Goal: Share content

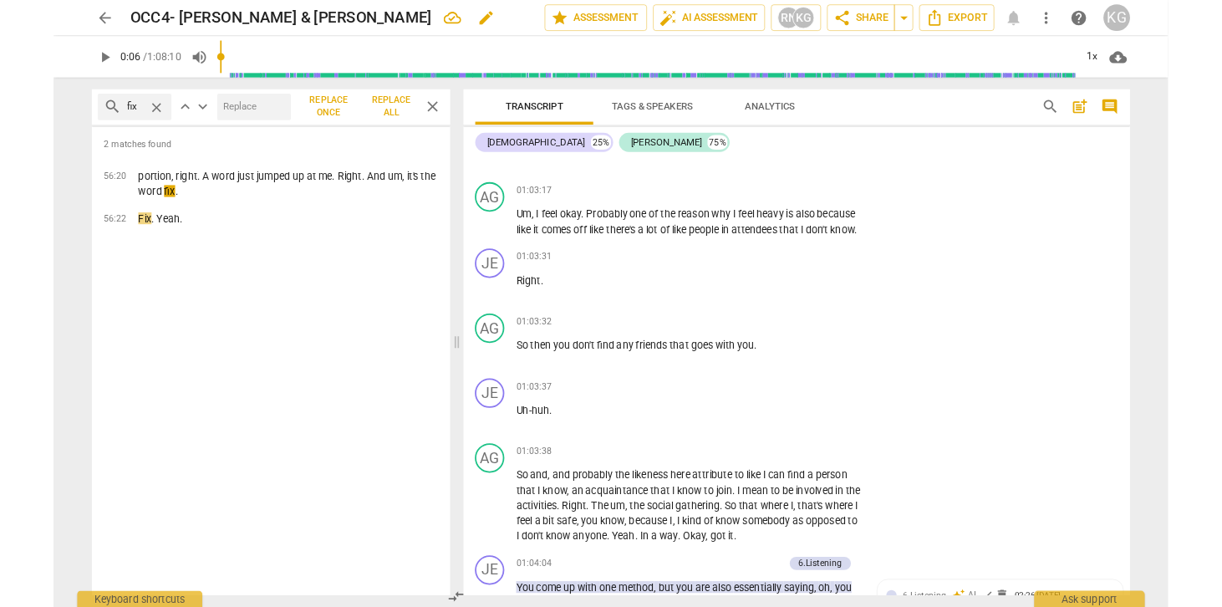
scroll to position [28899, 0]
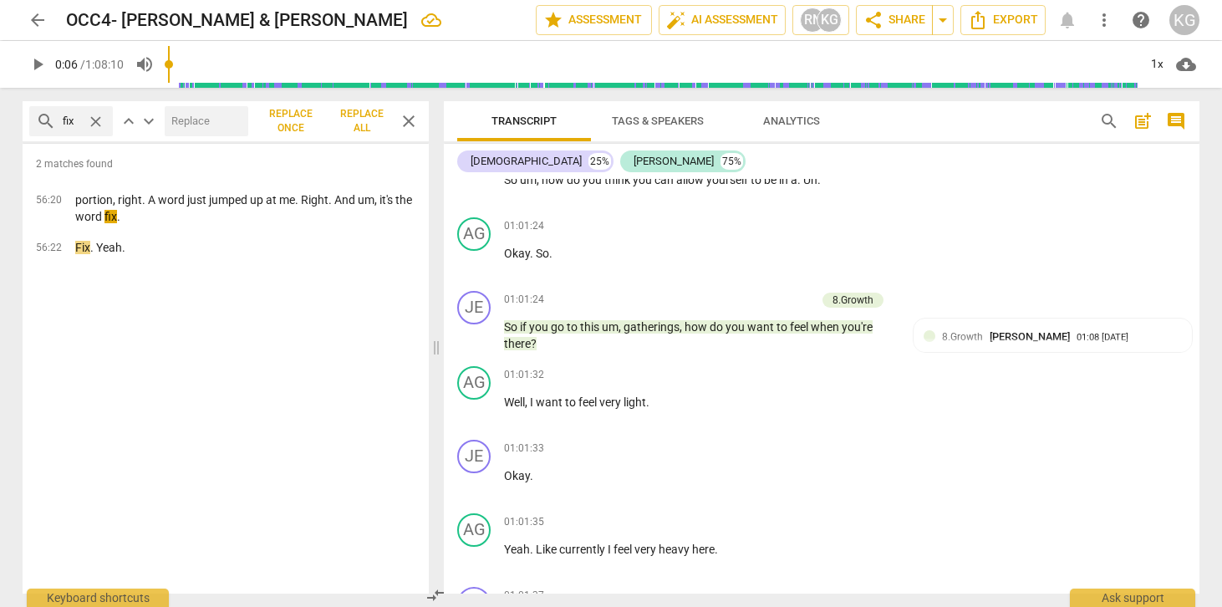
click at [1101, 19] on span "more_vert" at bounding box center [1104, 20] width 20 height 20
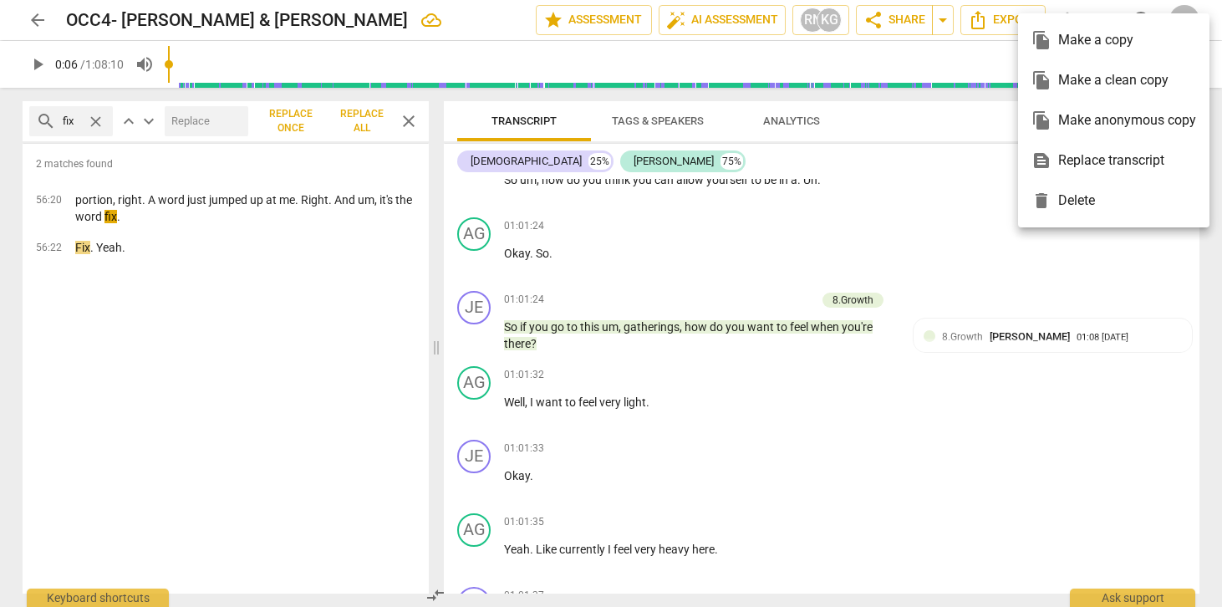
click at [866, 245] on div at bounding box center [611, 303] width 1222 height 607
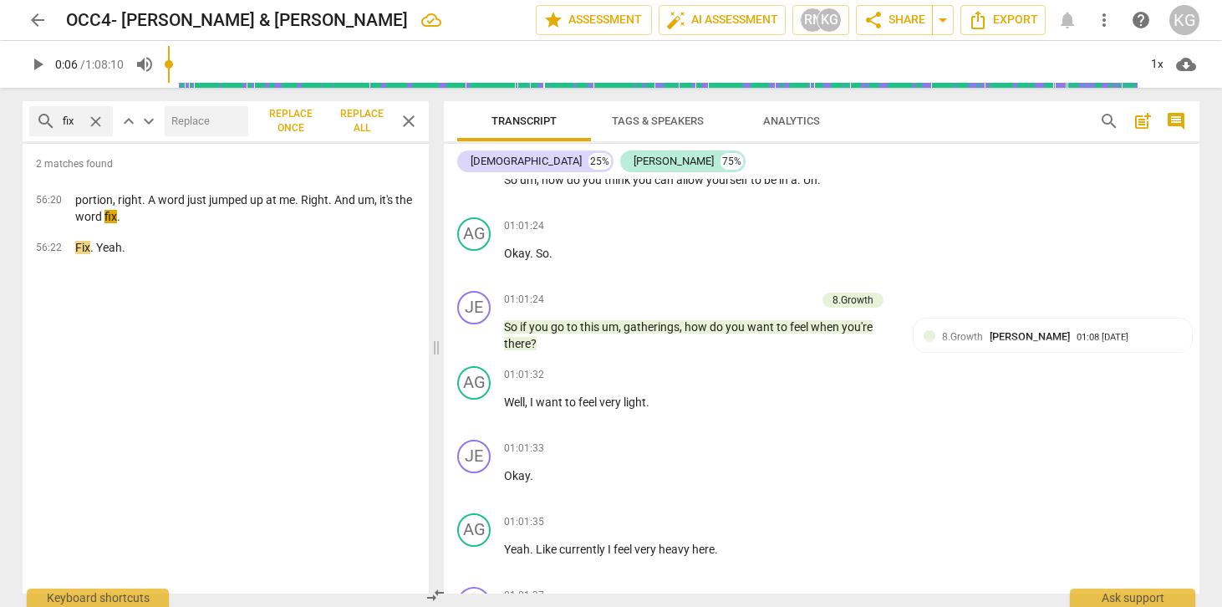
click at [1139, 126] on span "post_add" at bounding box center [1143, 121] width 20 height 20
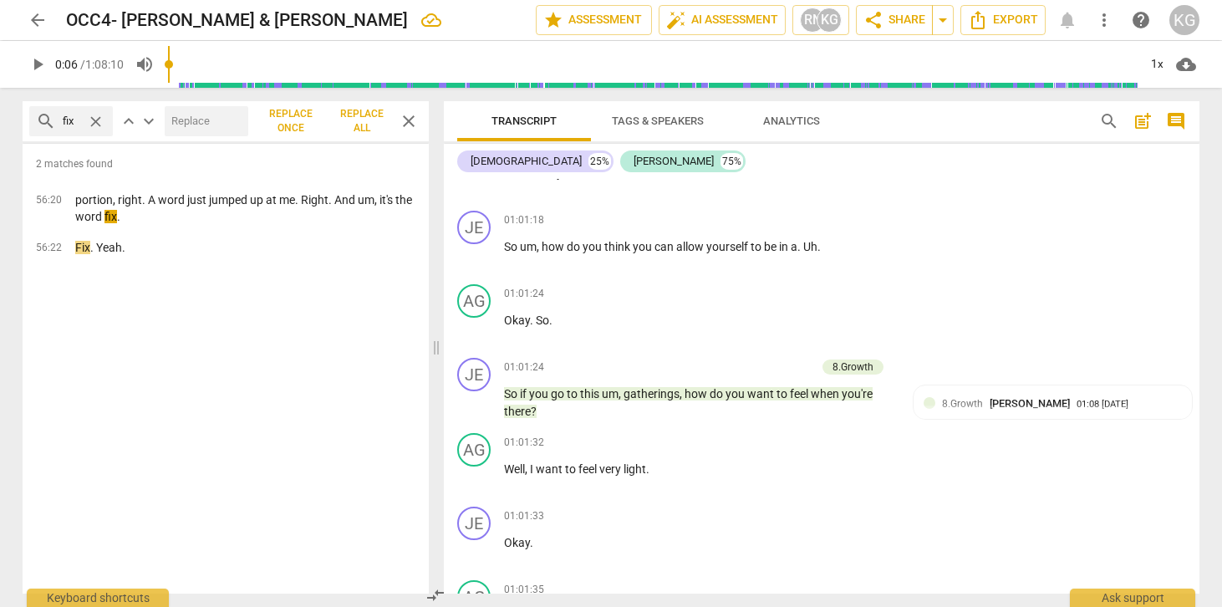
scroll to position [38, 0]
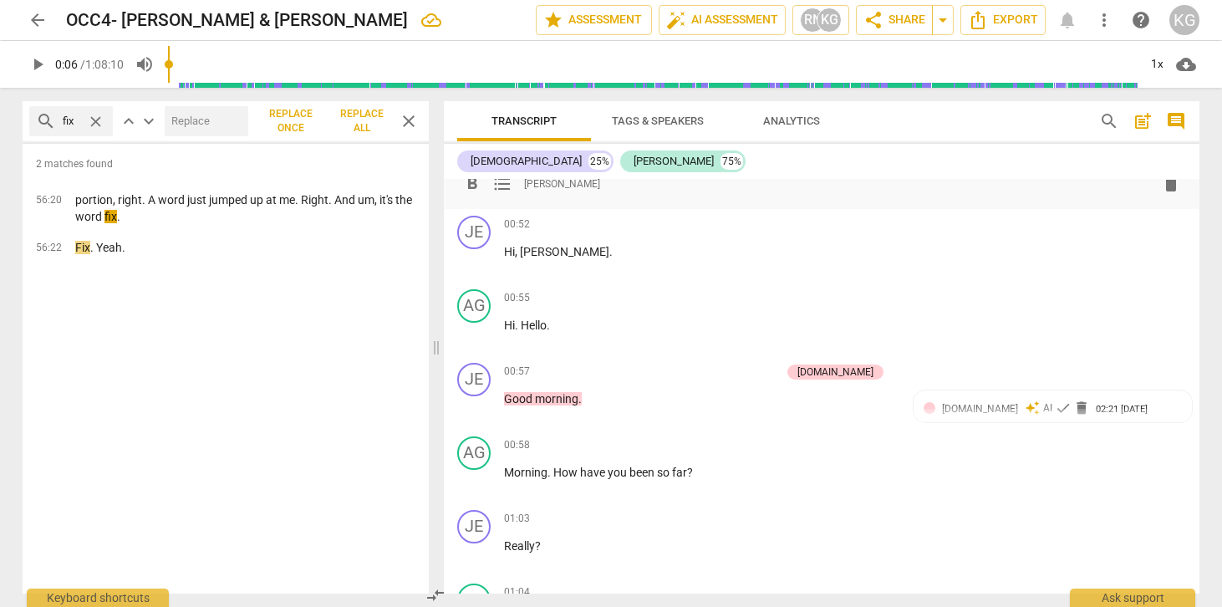
click at [1161, 182] on span "delete" at bounding box center [1171, 184] width 20 height 20
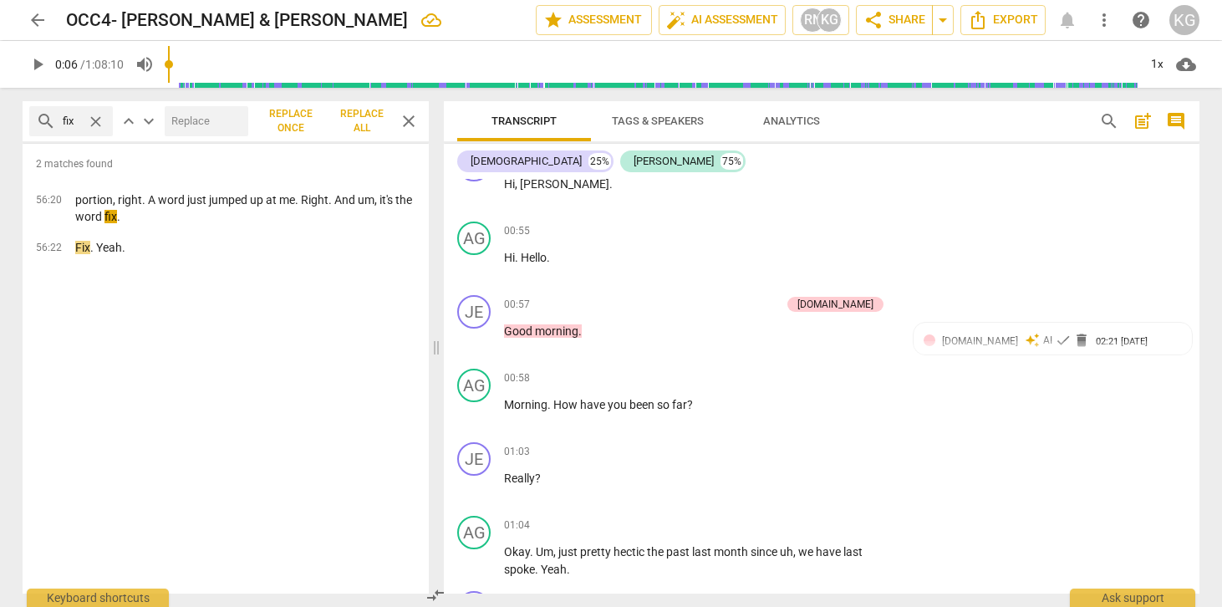
scroll to position [0, 0]
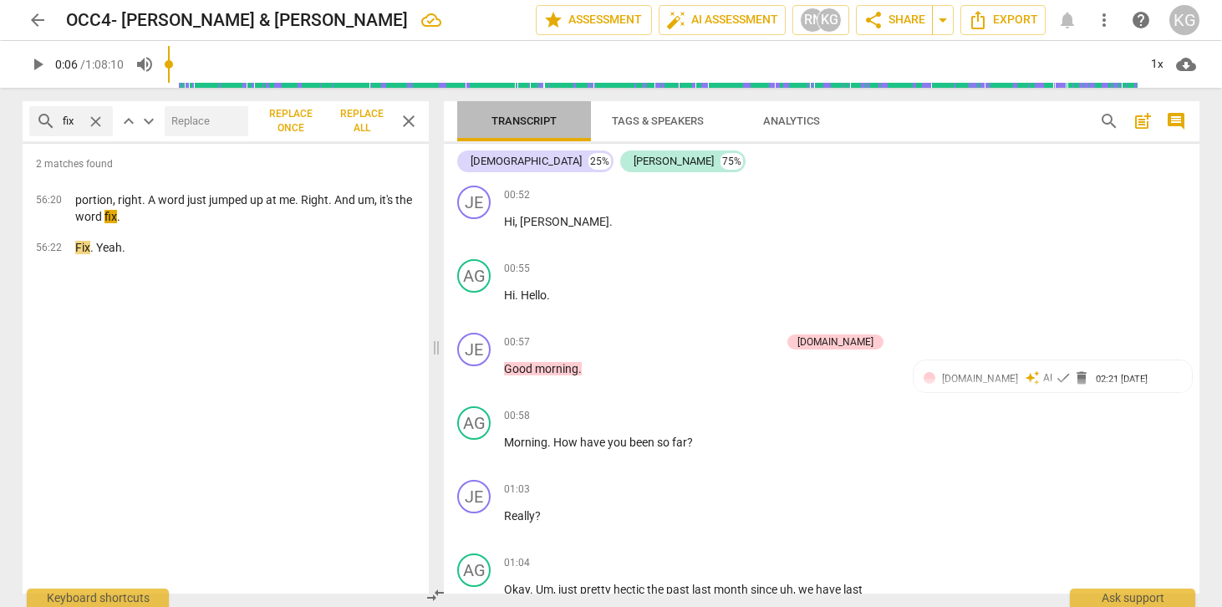
click at [510, 117] on span "Transcript" at bounding box center [524, 121] width 65 height 13
click at [901, 22] on span "share Share" at bounding box center [895, 20] width 62 height 20
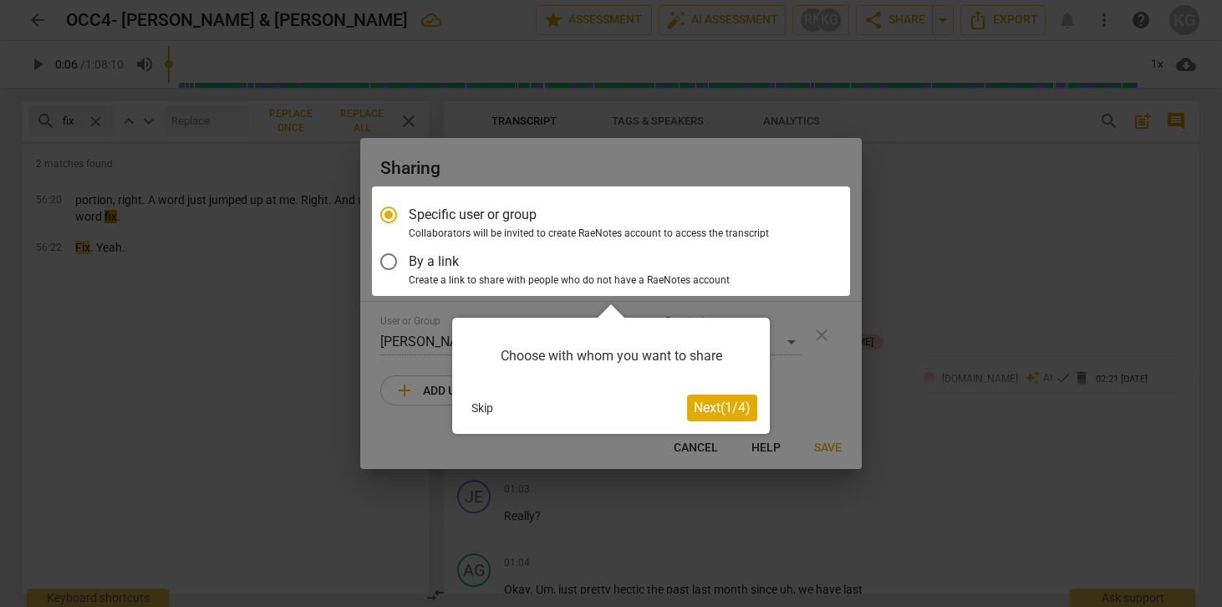
click at [494, 406] on button "Skip" at bounding box center [482, 407] width 35 height 25
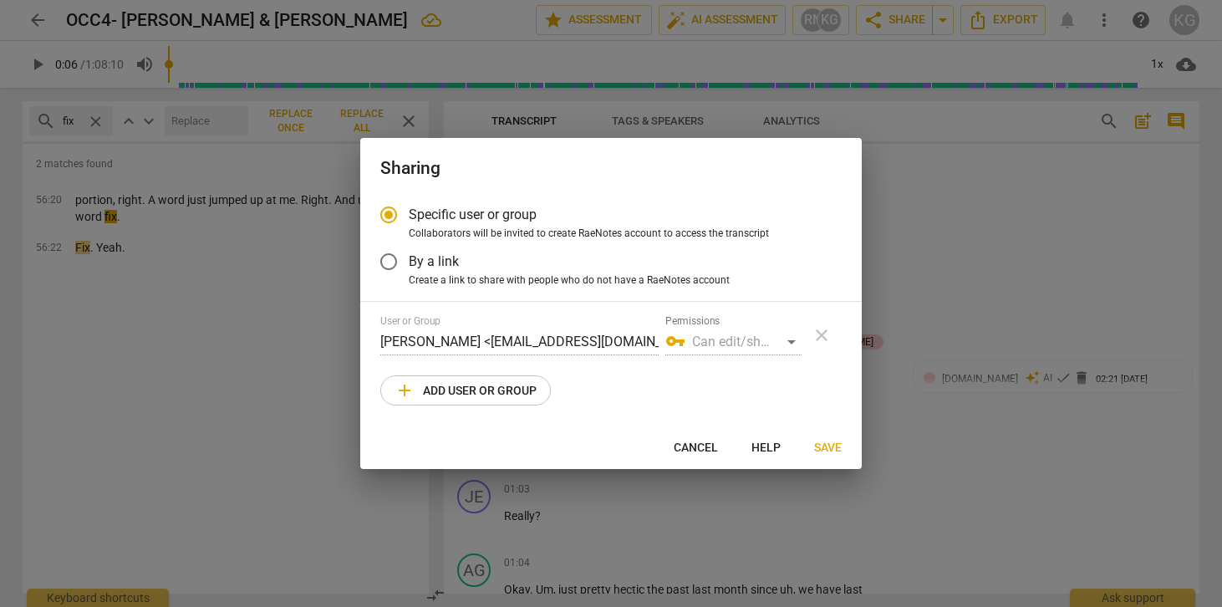
click at [702, 437] on button "Cancel" at bounding box center [696, 447] width 71 height 30
radio input "false"
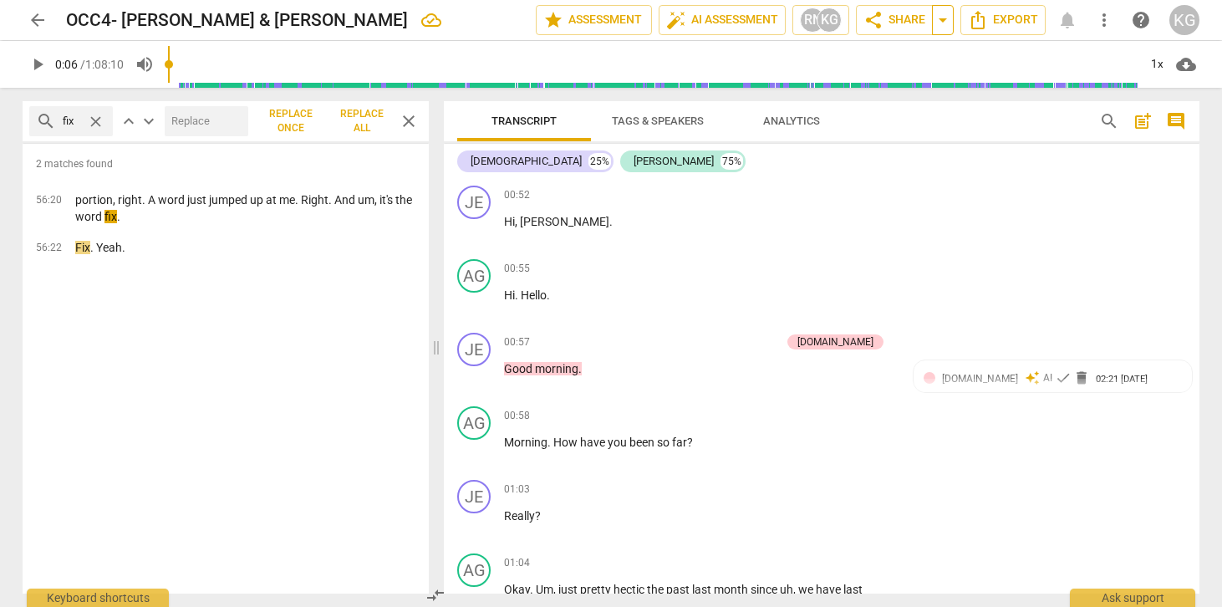
click at [952, 20] on span "arrow_drop_down" at bounding box center [943, 20] width 20 height 20
click at [913, 24] on span "share Share" at bounding box center [895, 20] width 62 height 20
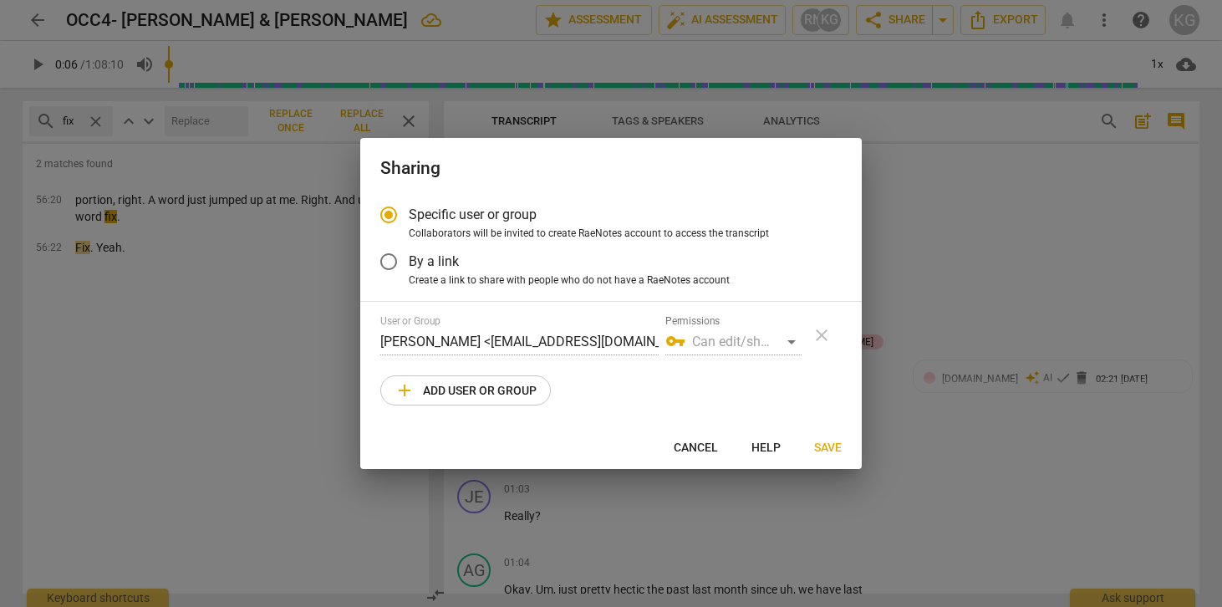
click at [698, 440] on span "Cancel" at bounding box center [696, 448] width 44 height 17
radio input "false"
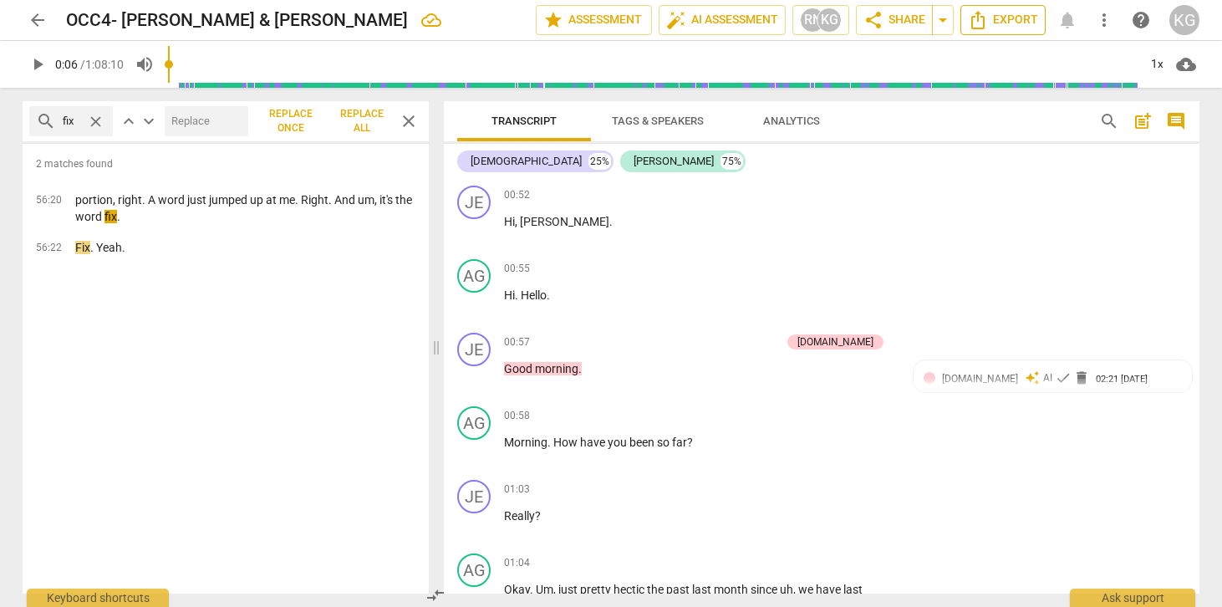
click at [994, 21] on span "Export" at bounding box center [1003, 20] width 70 height 20
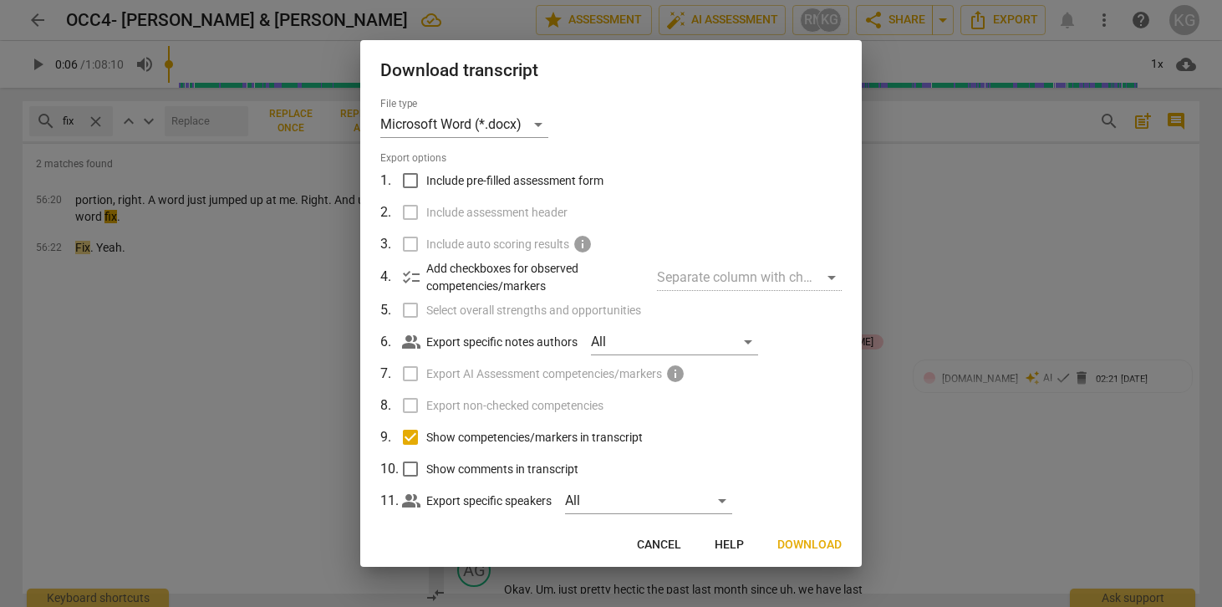
scroll to position [27, 0]
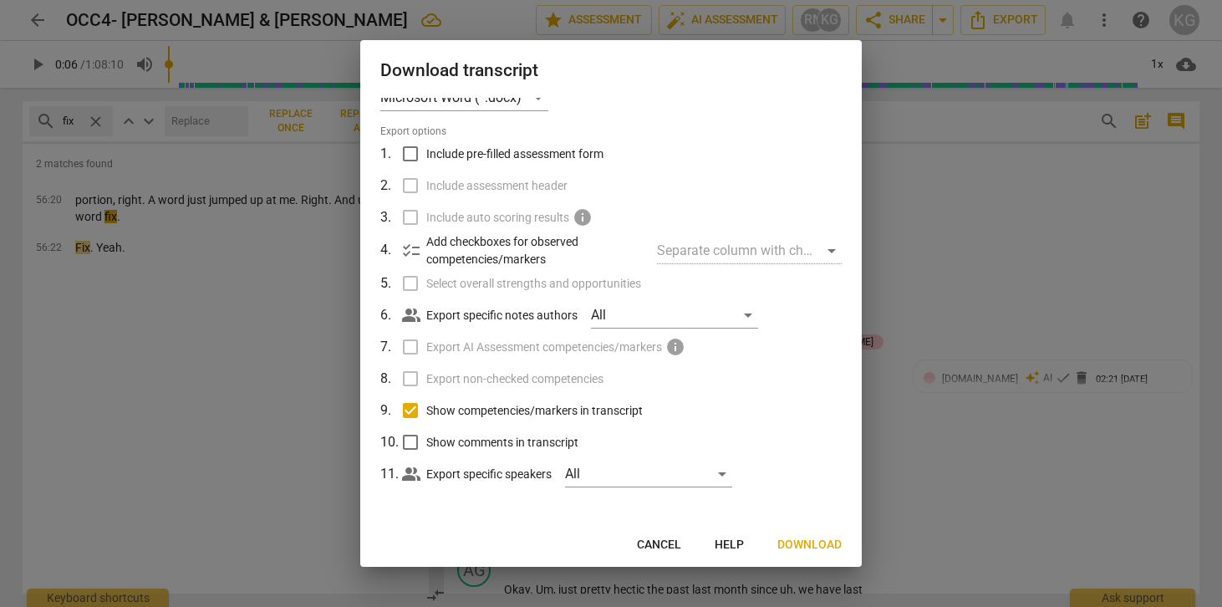
click at [813, 537] on span "Download" at bounding box center [810, 545] width 64 height 17
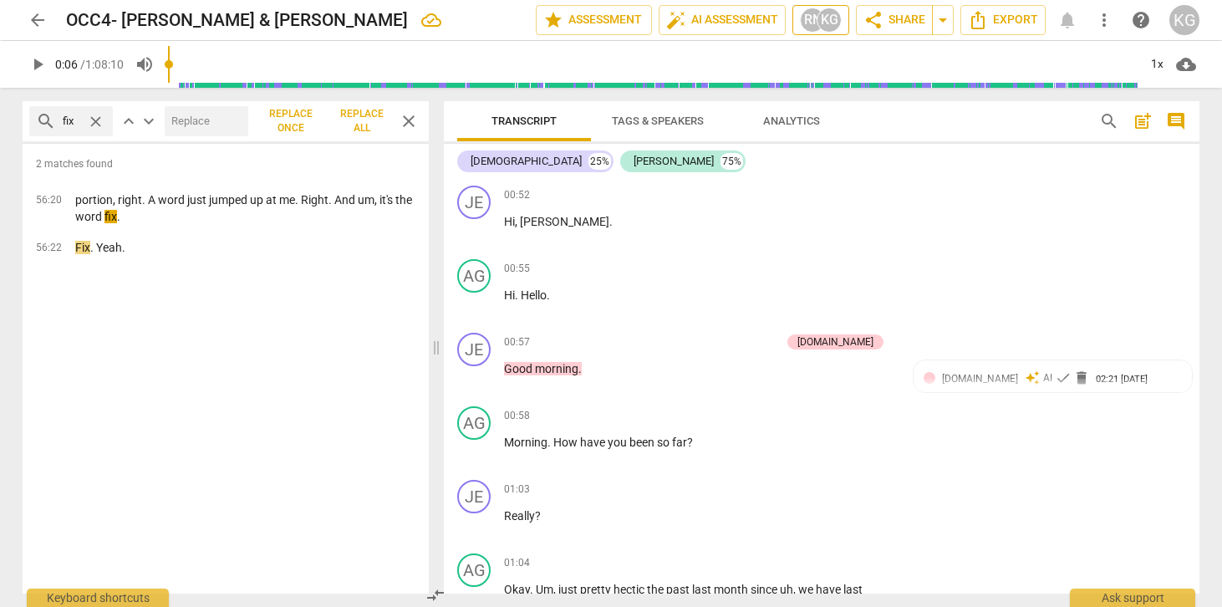
type input "6"
